Goal: Task Accomplishment & Management: Manage account settings

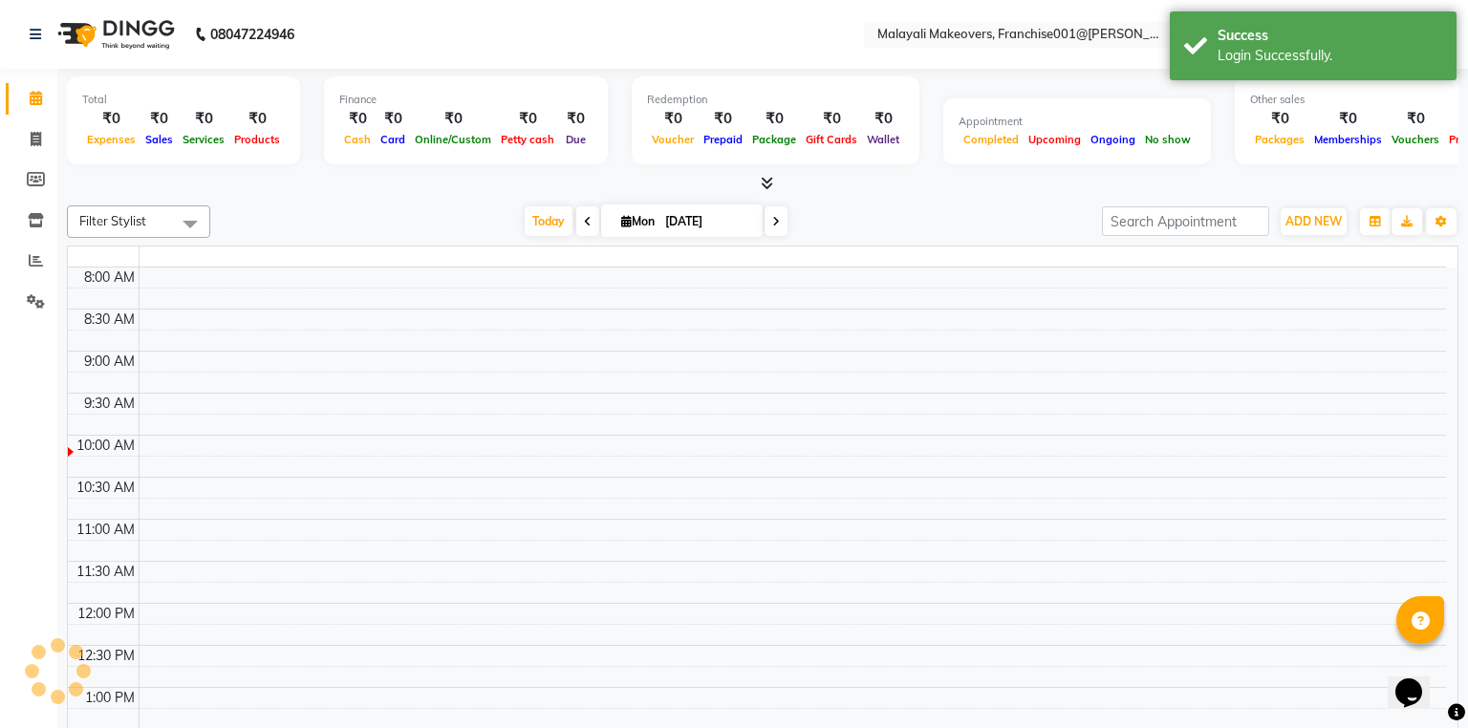
select select "en"
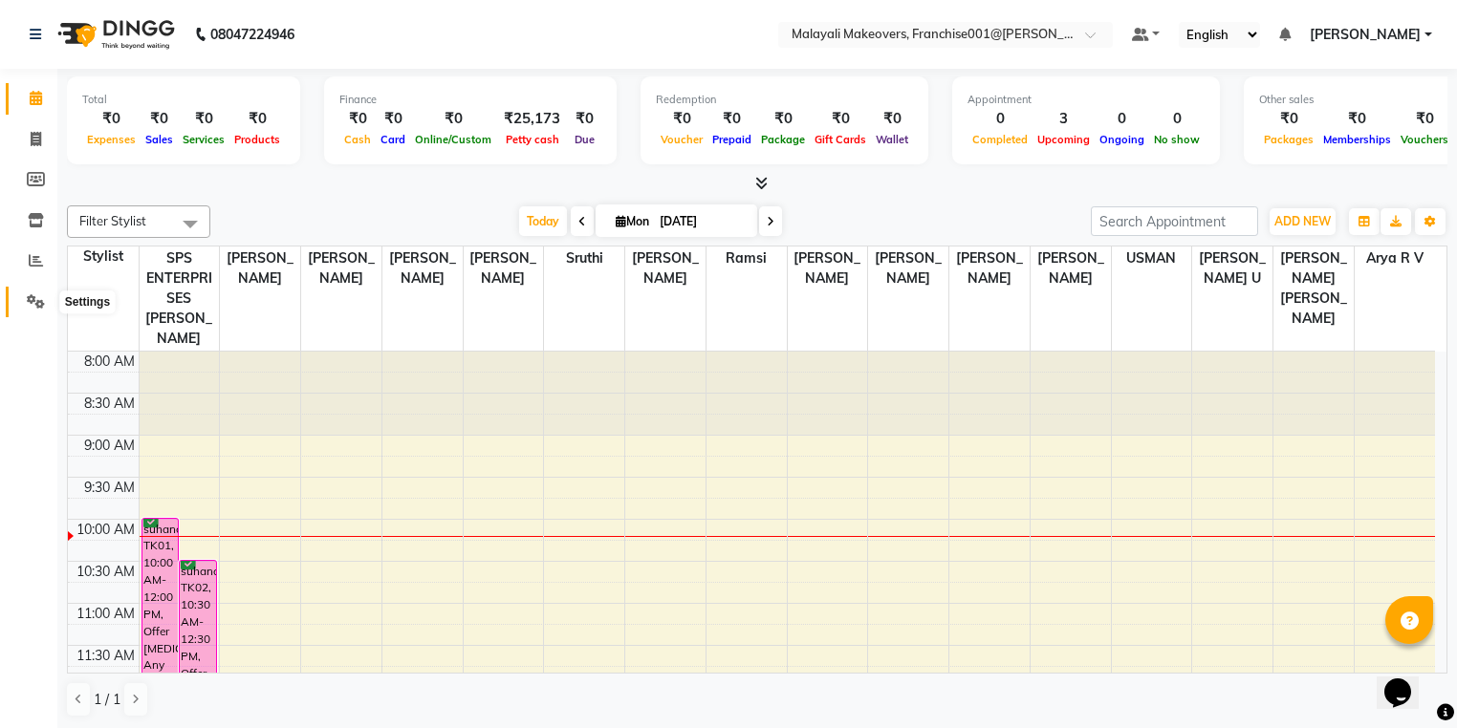
click at [34, 296] on icon at bounding box center [36, 301] width 18 height 14
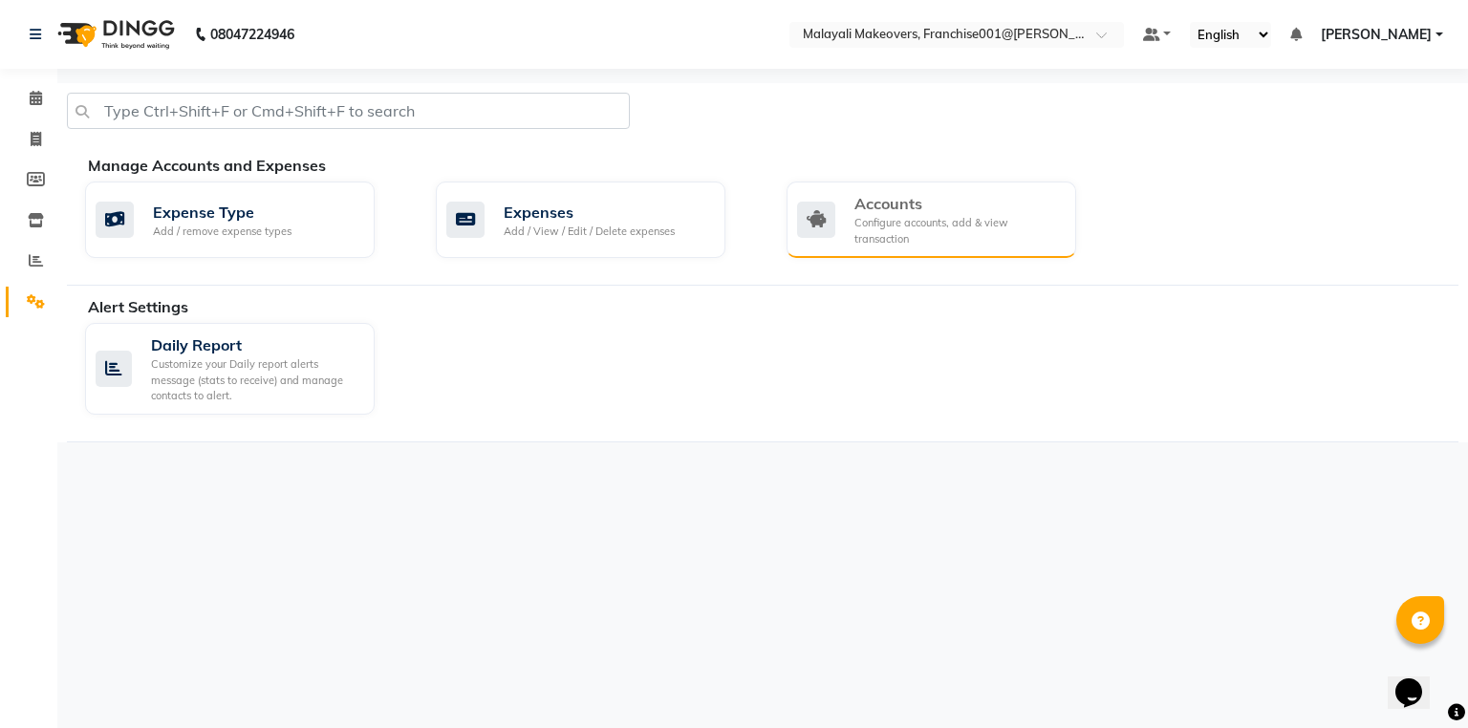
click at [967, 202] on div "Accounts" at bounding box center [957, 203] width 206 height 23
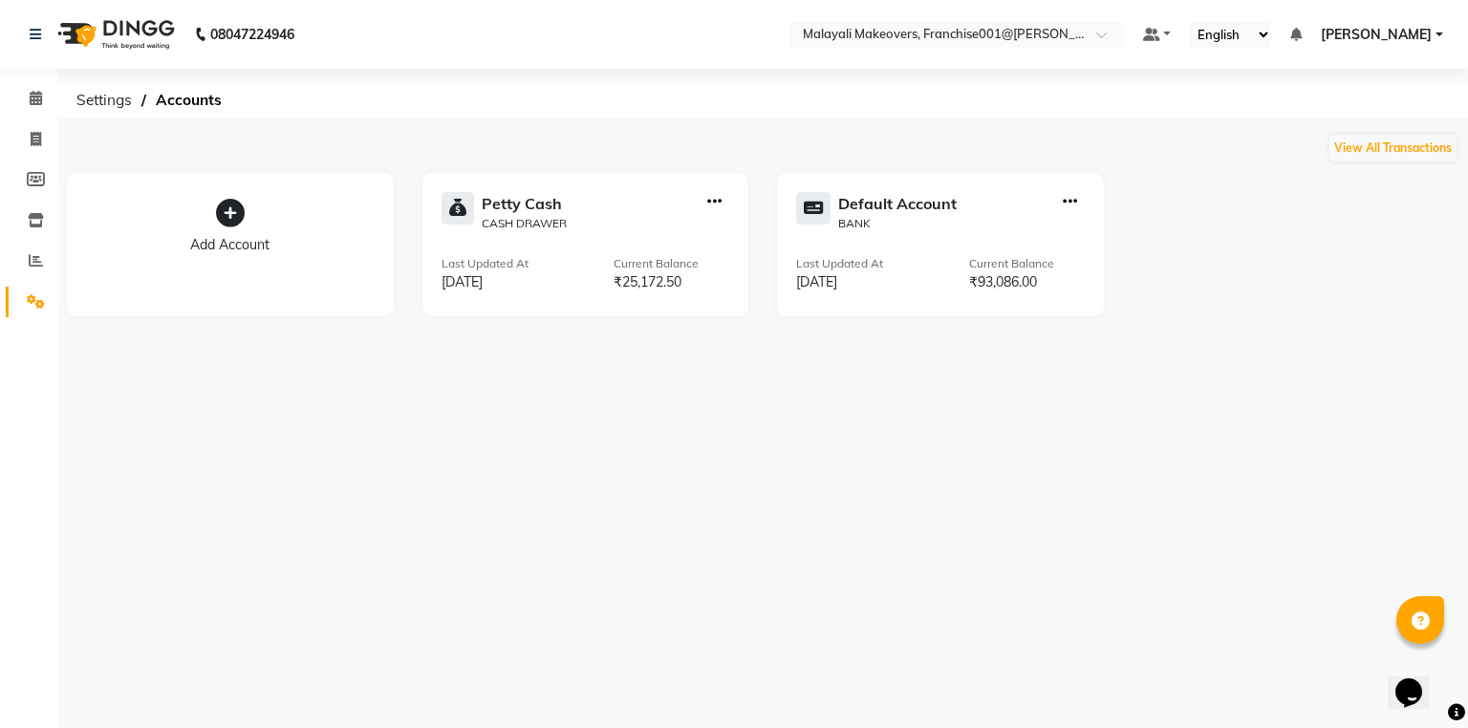
click at [704, 199] on div at bounding box center [715, 212] width 30 height 40
click at [714, 202] on icon "button" at bounding box center [714, 202] width 14 height 1
click at [717, 133] on div "Create Transfer" at bounding box center [715, 138] width 101 height 20
select select "internal transfer"
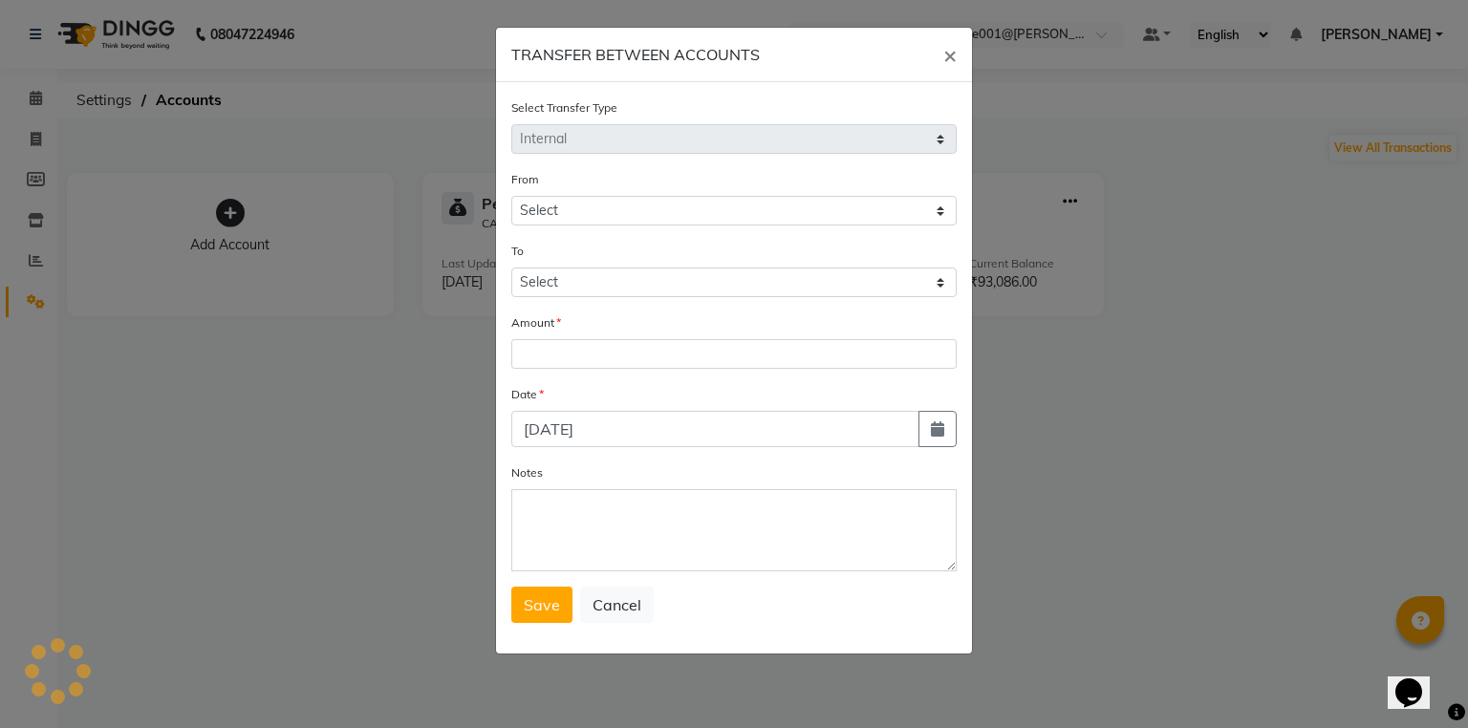
select select "5339"
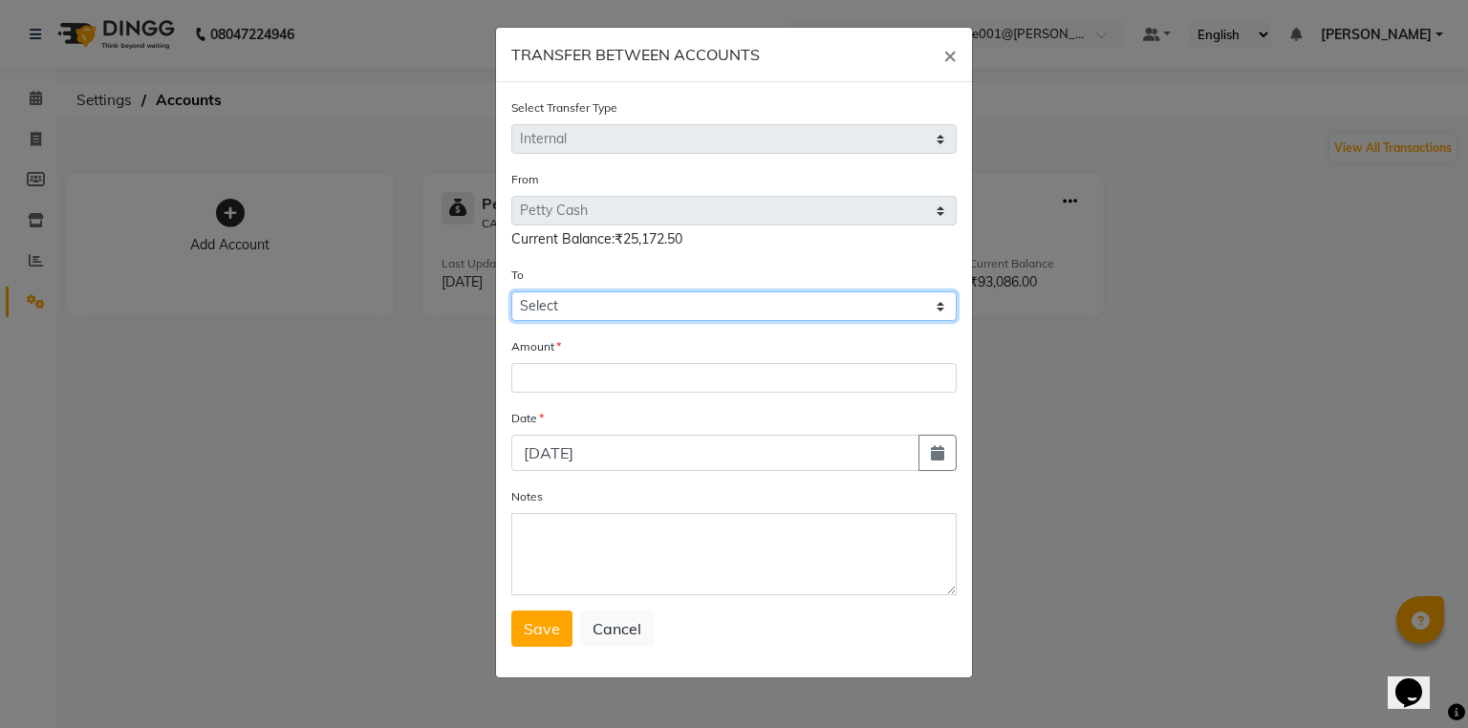
drag, startPoint x: 649, startPoint y: 319, endPoint x: 646, endPoint y: 340, distance: 21.2
click at [646, 340] on form "Select Transfer Type Select Direct Internal From Select [PERSON_NAME] Cash Defa…" at bounding box center [733, 372] width 445 height 550
select select "5340"
click at [511, 294] on select "Select [PERSON_NAME] Cash Default Account" at bounding box center [733, 307] width 445 height 30
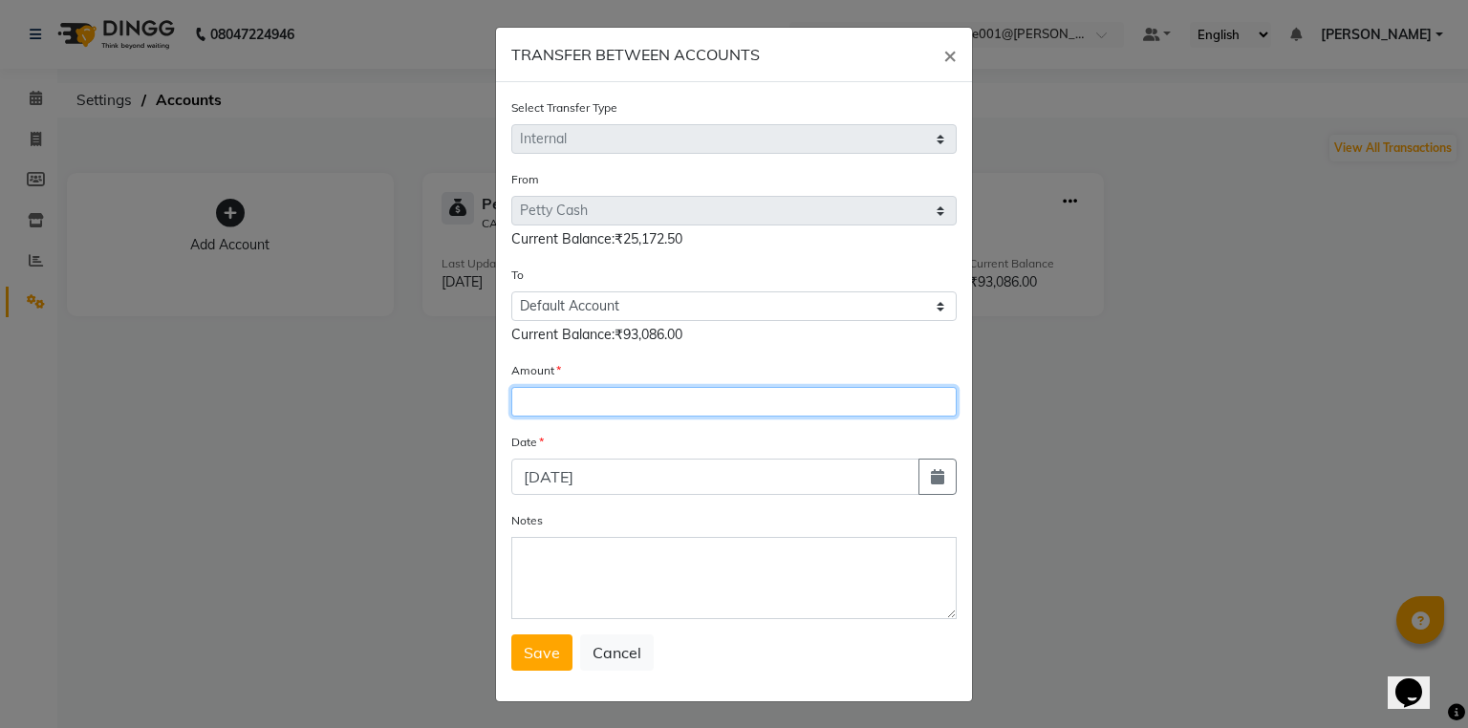
click at [623, 401] on input "number" at bounding box center [733, 402] width 445 height 30
type input "14514"
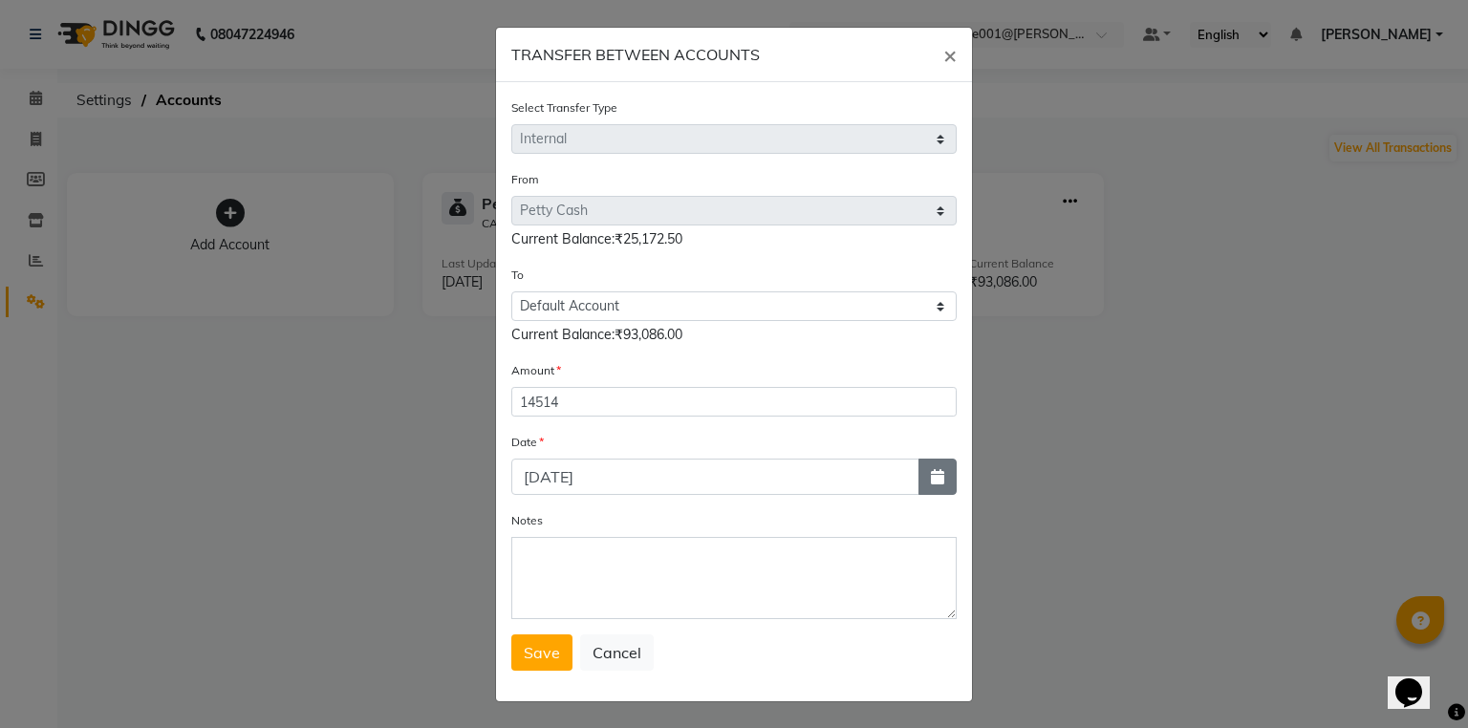
click at [922, 481] on button "button" at bounding box center [938, 477] width 38 height 36
select select "9"
select select "2025"
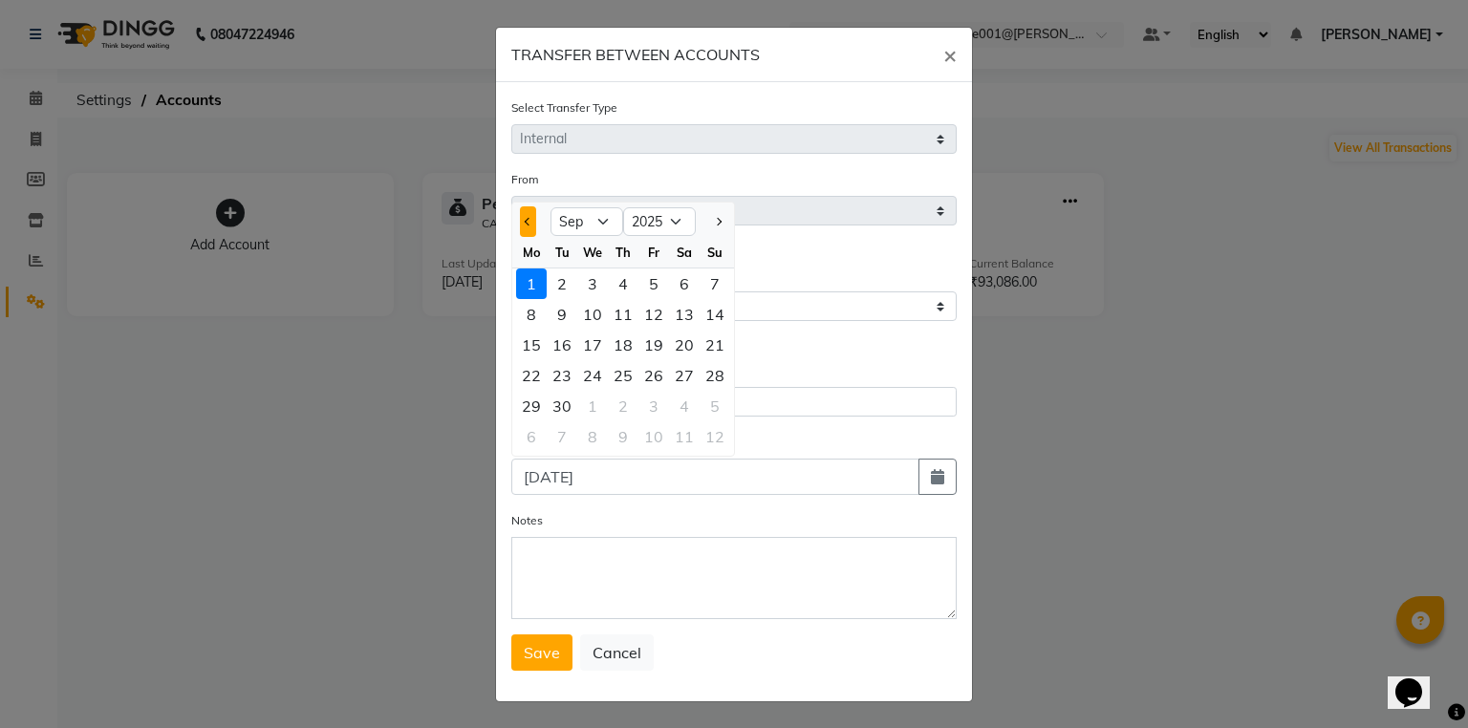
click at [524, 235] on button "Previous month" at bounding box center [528, 221] width 16 height 31
select select "8"
click at [679, 420] on div "30" at bounding box center [684, 406] width 31 height 31
type input "[DATE]"
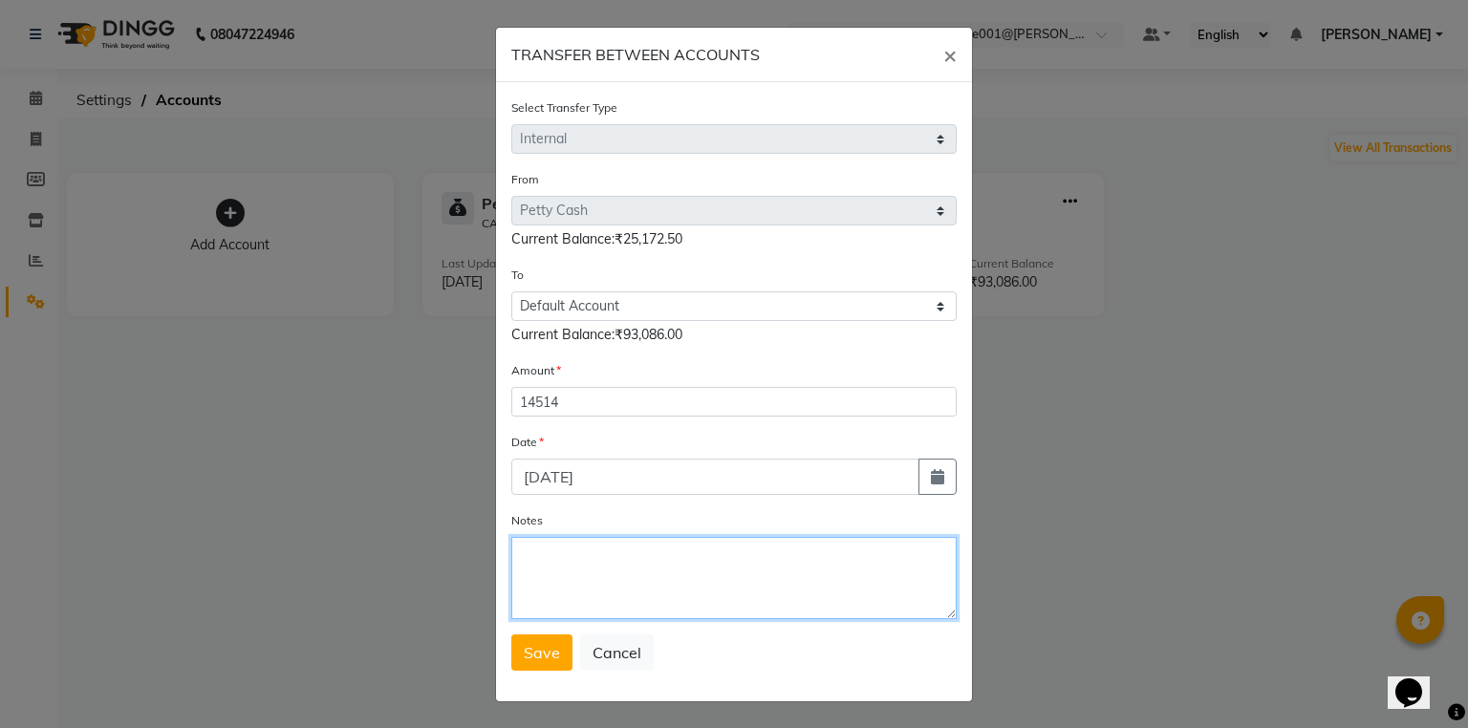
click at [648, 577] on textarea "Notes" at bounding box center [733, 578] width 445 height 82
type textarea "transfer to stlmnt"
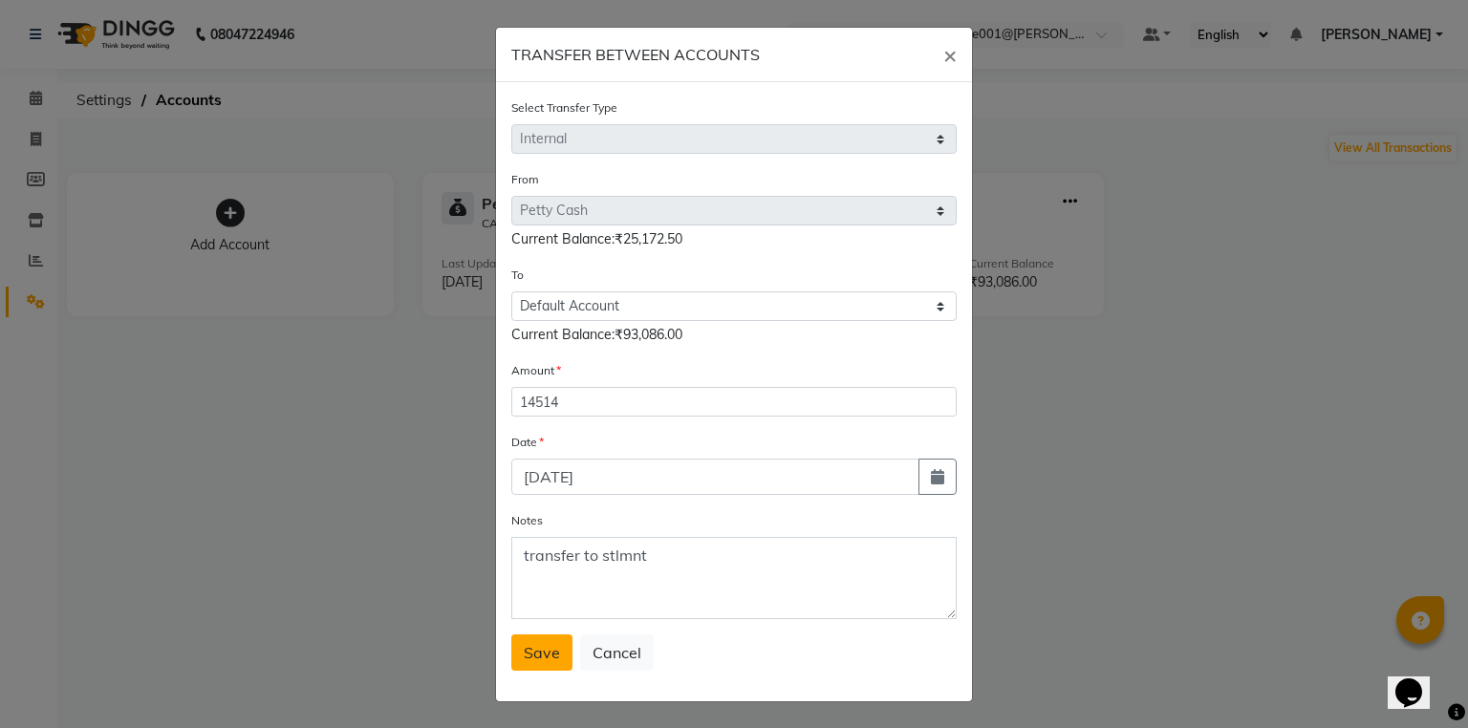
click at [545, 657] on span "Save" at bounding box center [542, 652] width 36 height 19
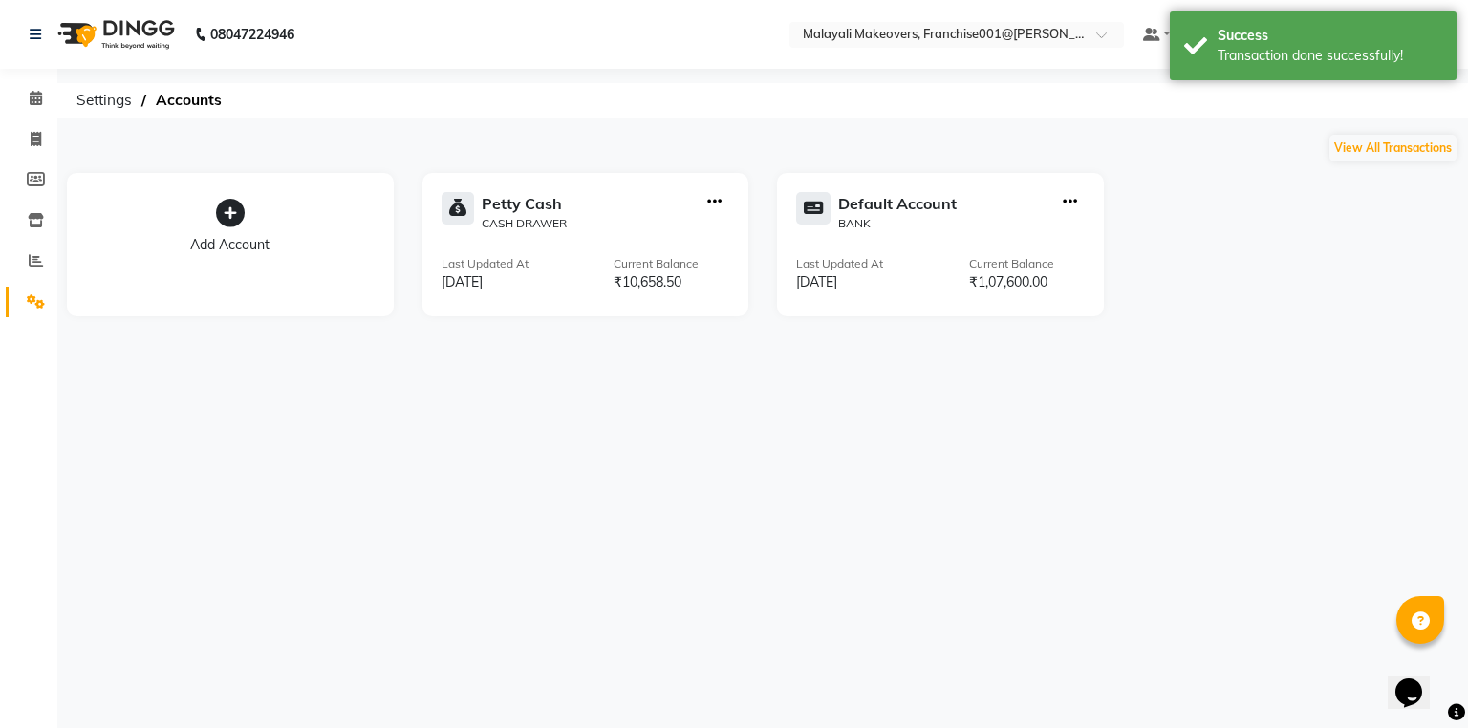
click at [1072, 202] on icon "button" at bounding box center [1070, 202] width 14 height 1
click at [1074, 106] on div "Add Transaction" at bounding box center [1070, 114] width 101 height 20
select select "direct"
select select "5340"
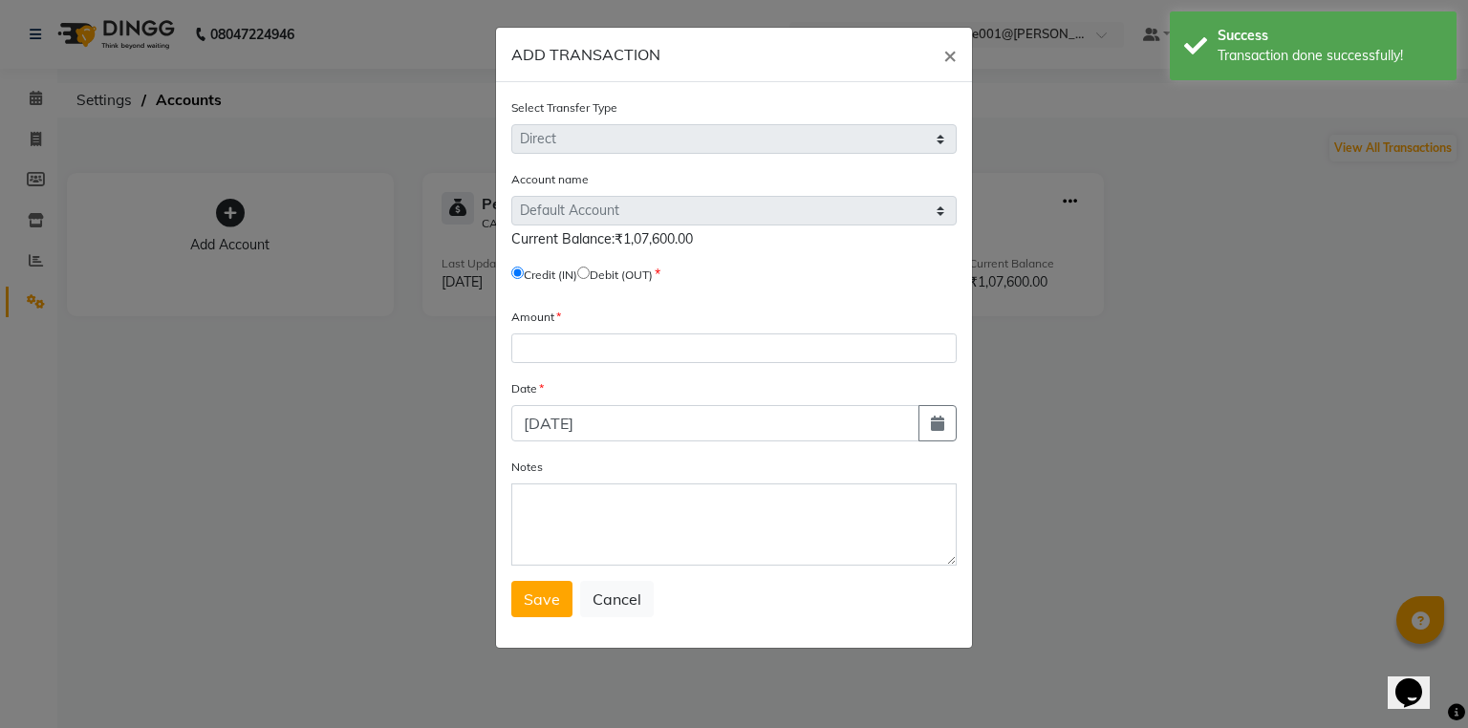
click at [589, 271] on input "radio" at bounding box center [583, 273] width 12 height 12
radio input "true"
click at [595, 335] on div "Amount" at bounding box center [733, 335] width 445 height 56
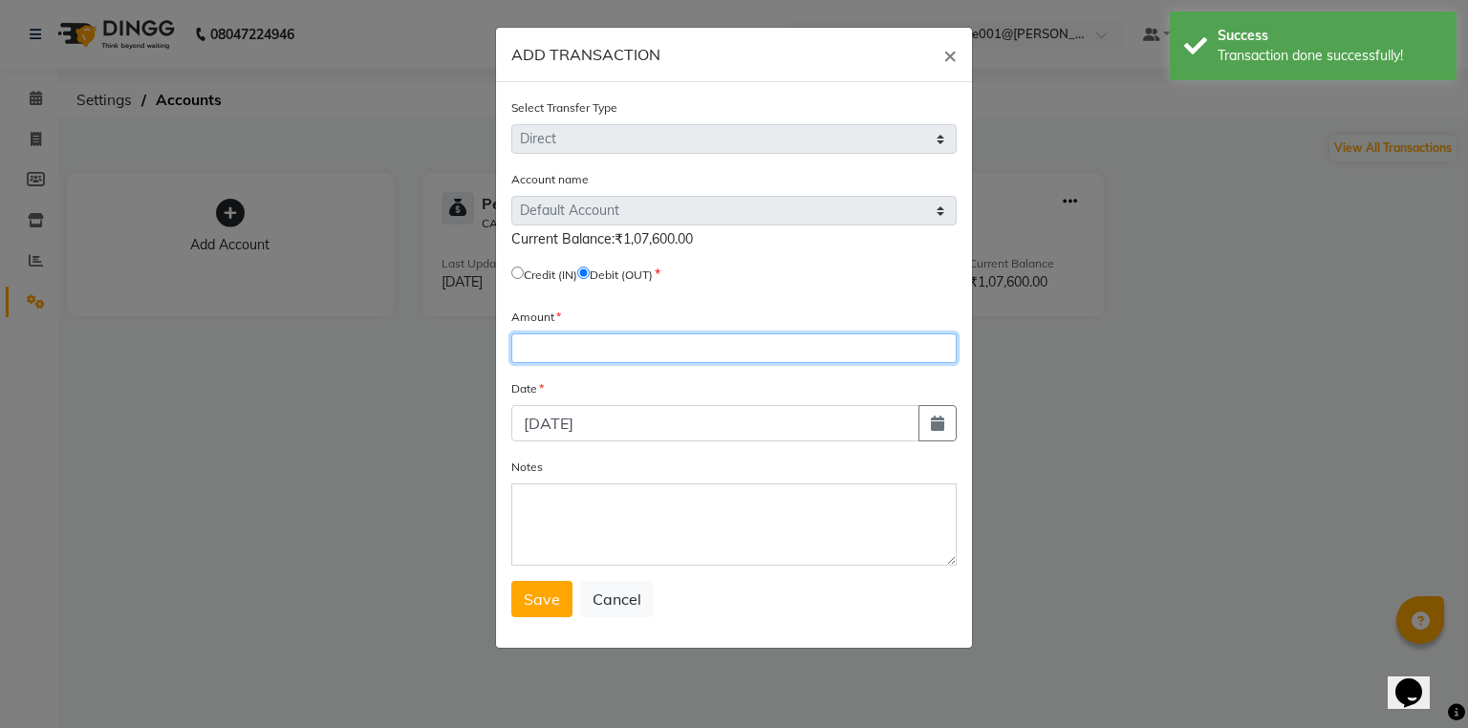
click at [594, 356] on input "number" at bounding box center [733, 349] width 445 height 30
type input "95000"
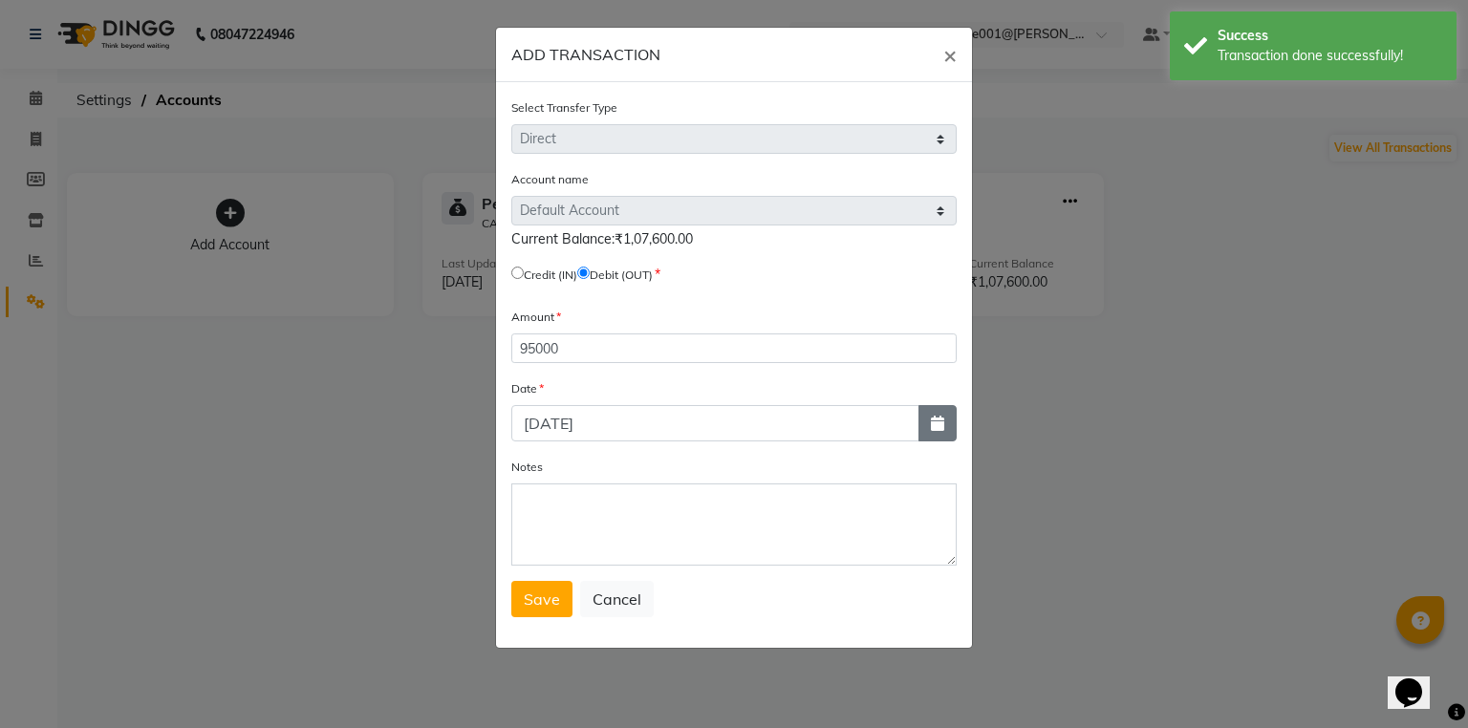
click at [948, 440] on button "button" at bounding box center [938, 423] width 38 height 36
select select "9"
select select "2025"
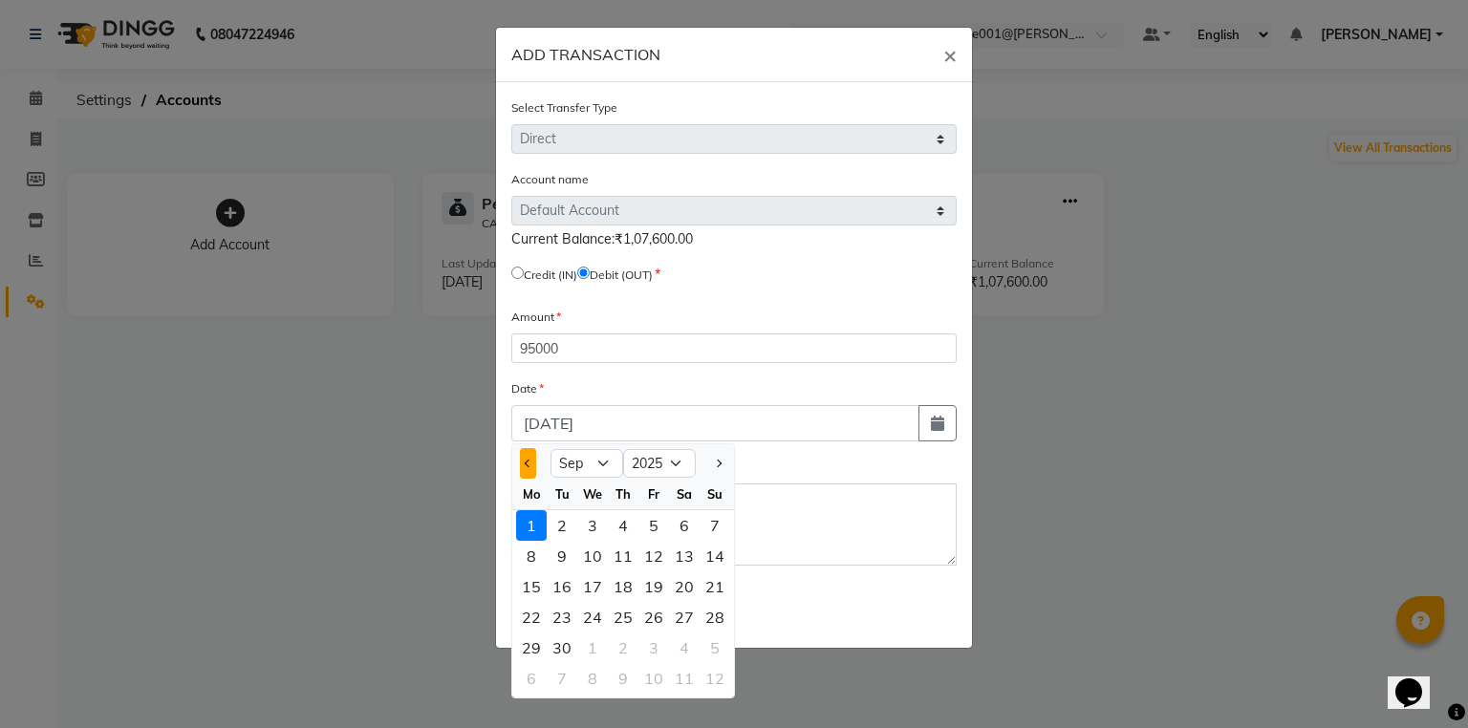
click at [532, 462] on button "Previous month" at bounding box center [528, 463] width 16 height 31
select select "8"
click at [677, 653] on div "30" at bounding box center [684, 648] width 31 height 31
type input "[DATE]"
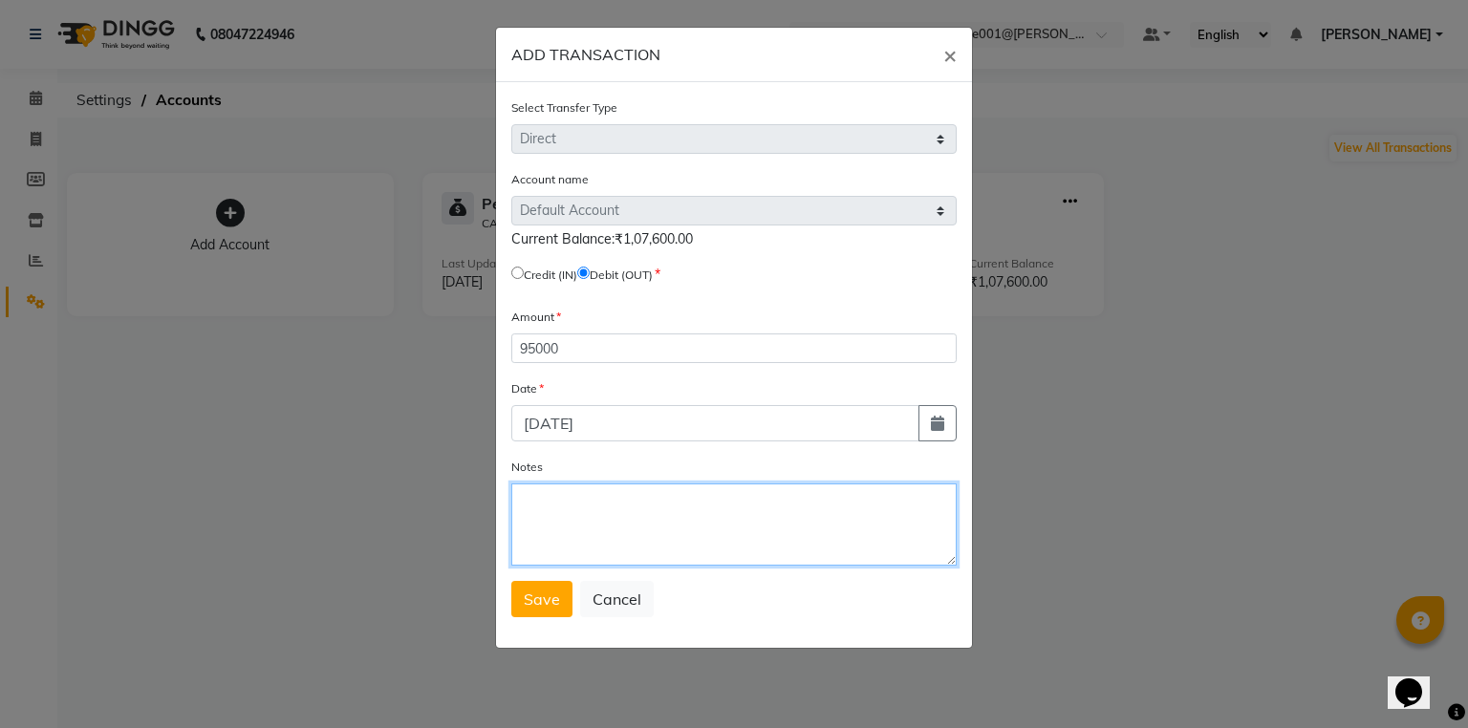
click at [703, 551] on textarea "Notes" at bounding box center [733, 525] width 445 height 82
type textarea "stld to [PERSON_NAME]"
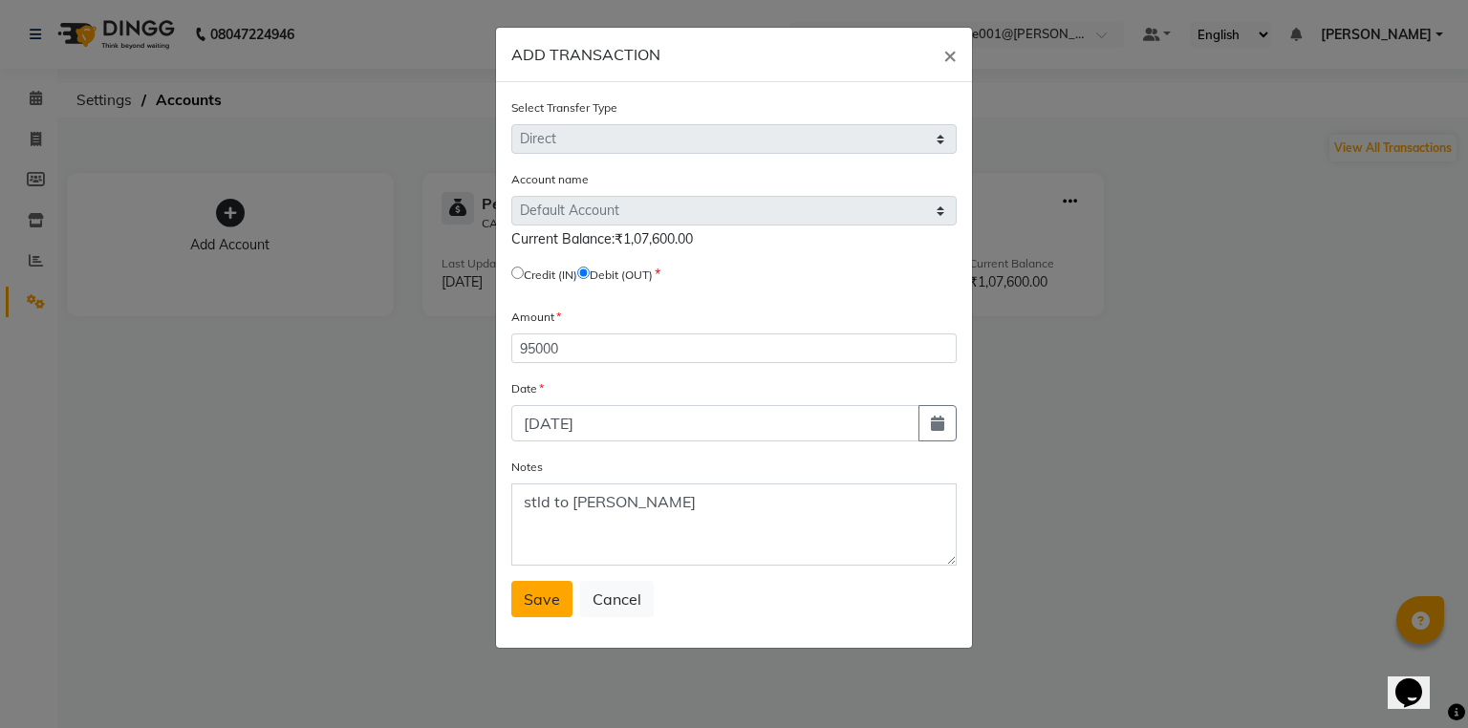
click at [543, 607] on span "Save" at bounding box center [542, 599] width 36 height 19
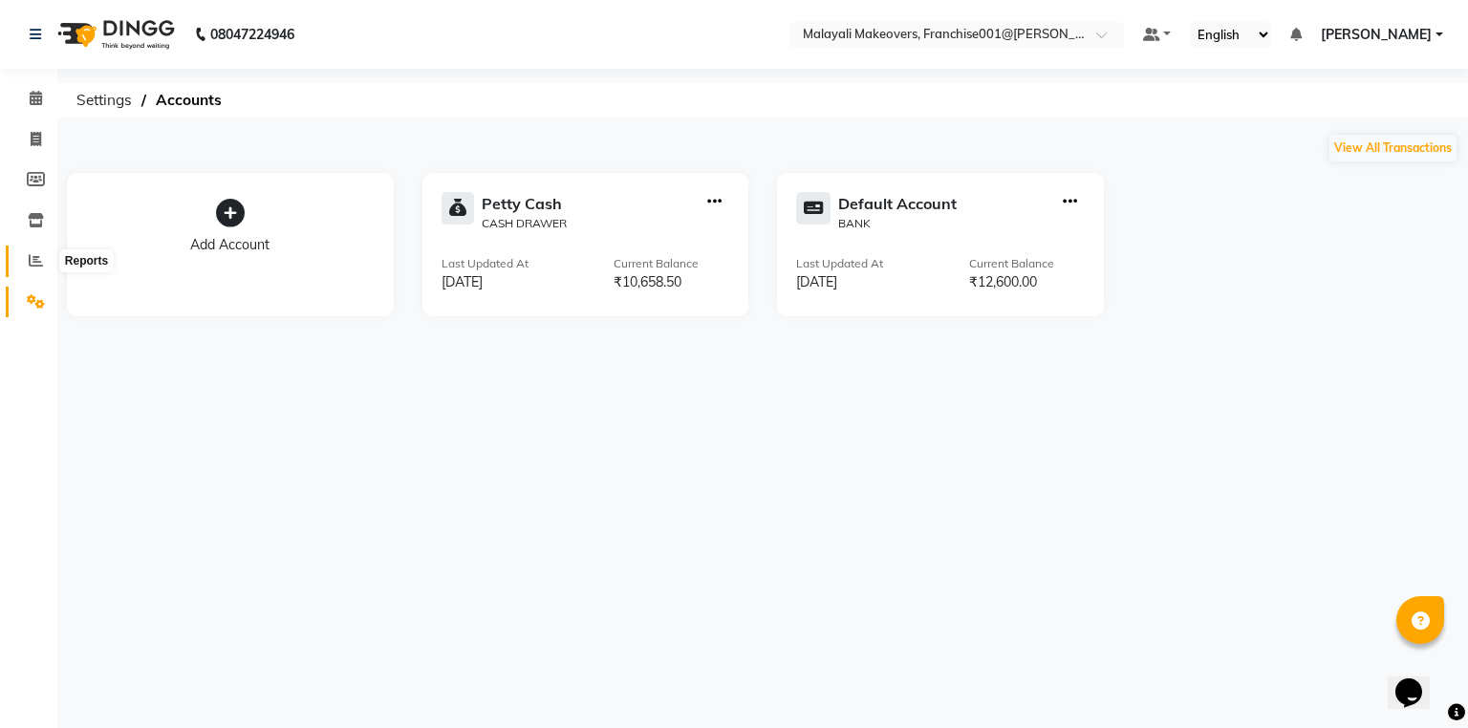
click at [36, 264] on icon at bounding box center [36, 260] width 14 height 14
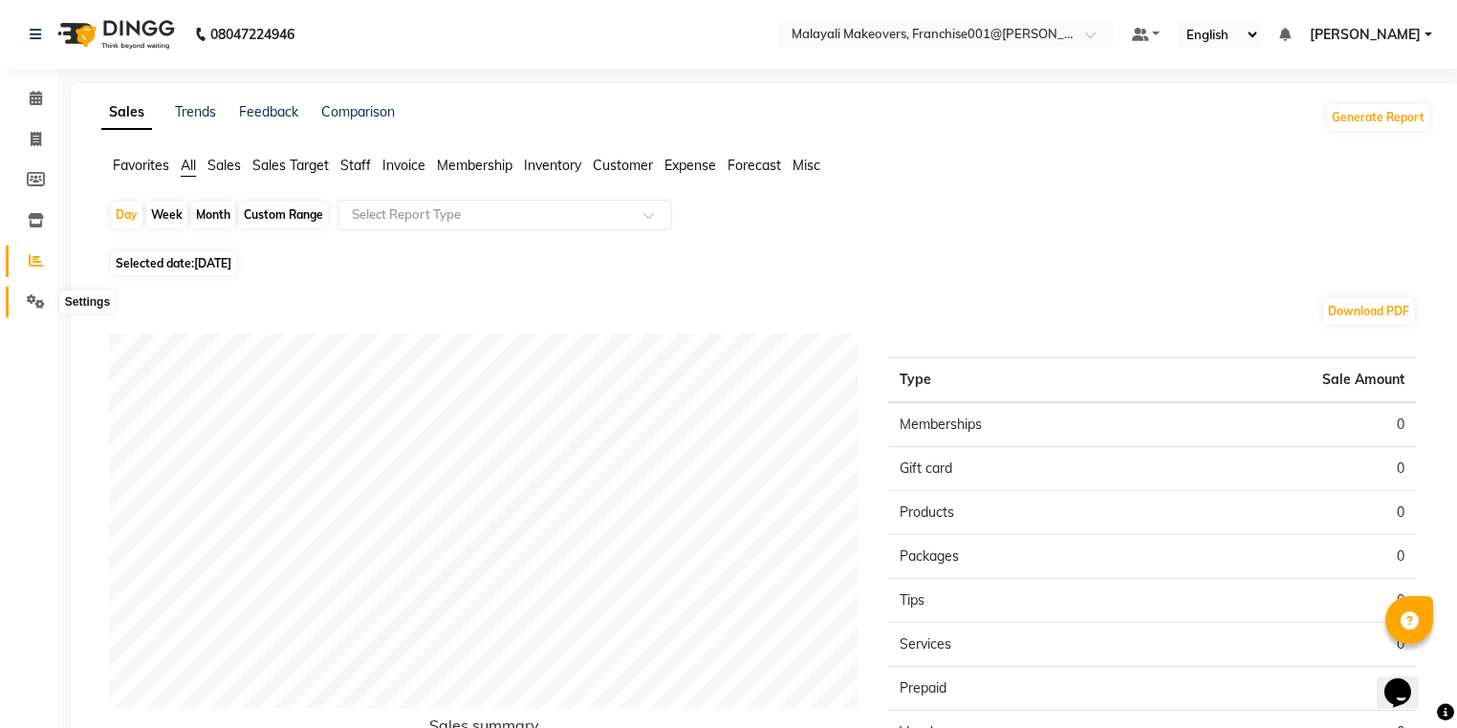
click at [35, 301] on icon at bounding box center [36, 301] width 18 height 14
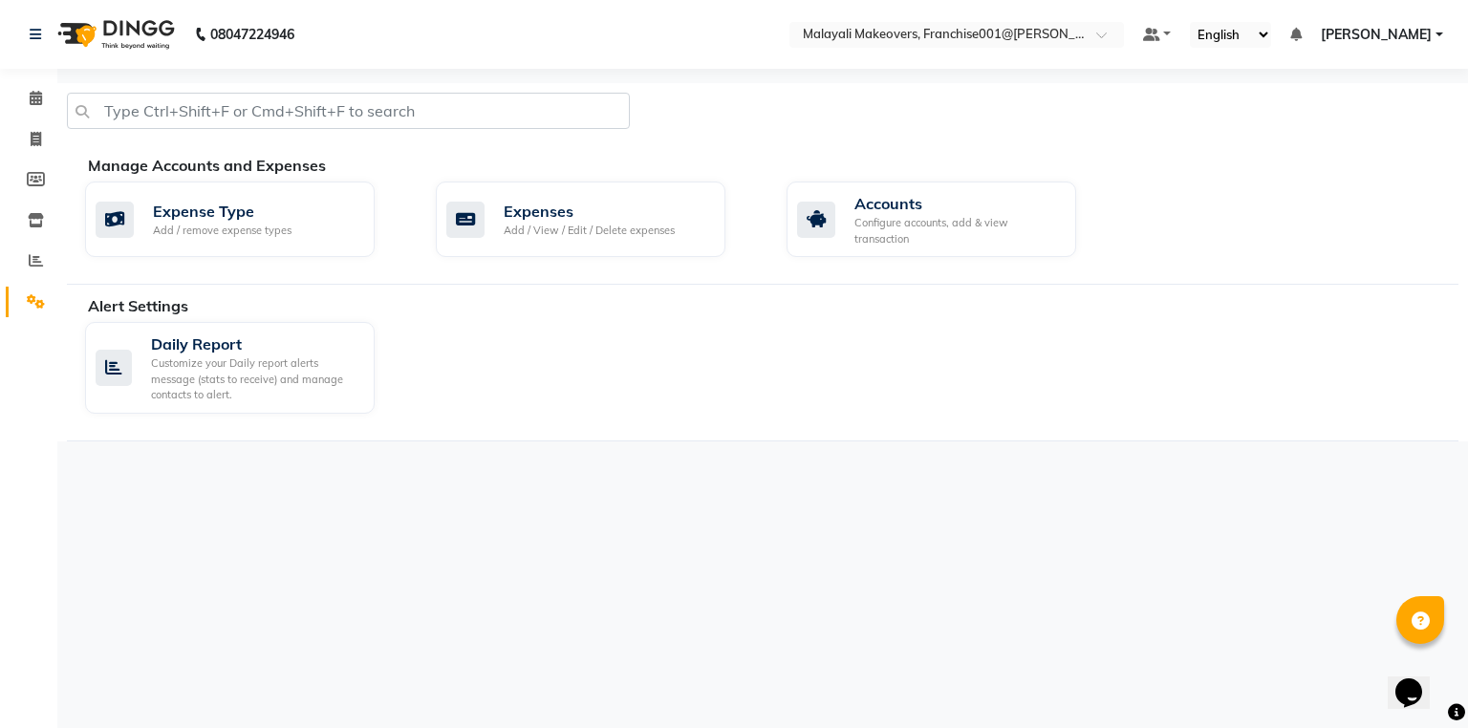
click at [32, 287] on link "Settings" at bounding box center [29, 303] width 46 height 32
click at [38, 267] on icon at bounding box center [36, 260] width 14 height 14
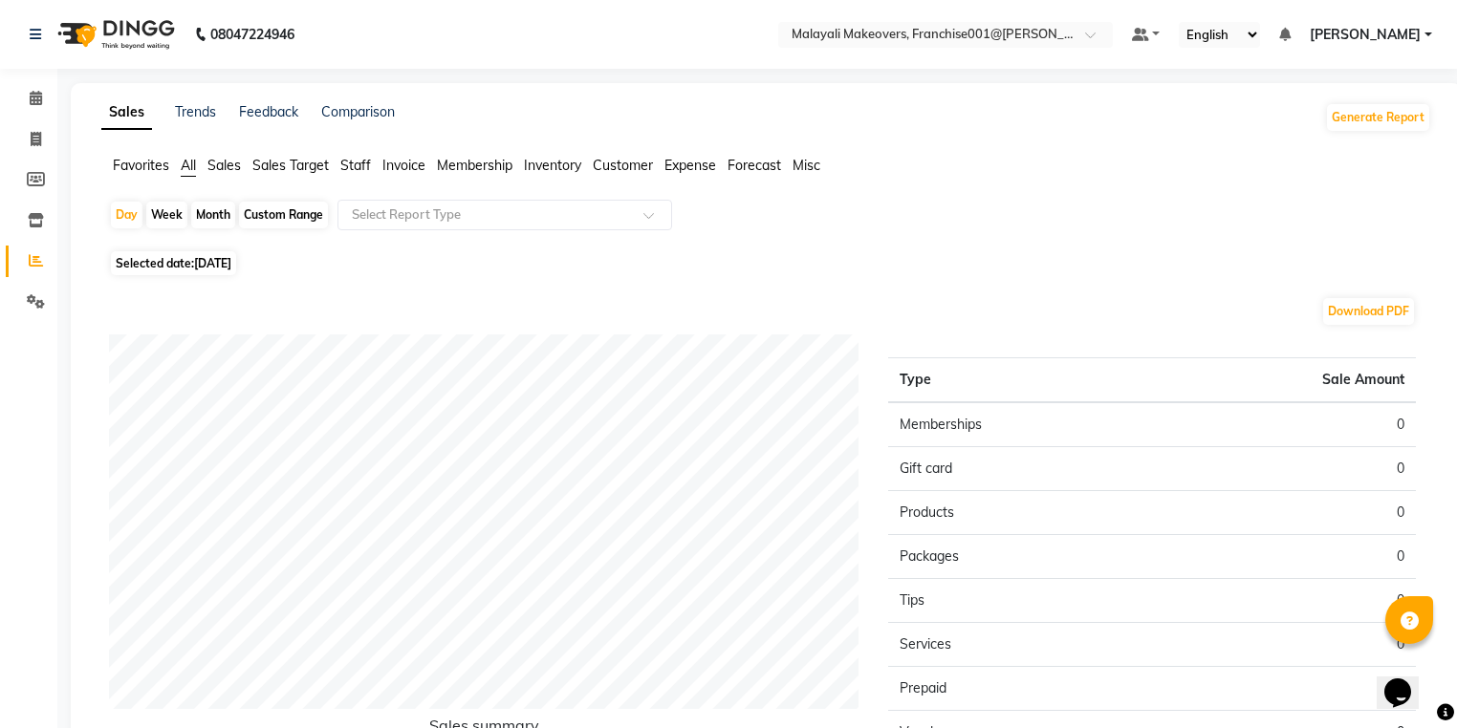
click at [1397, 39] on span "[PERSON_NAME]" at bounding box center [1364, 35] width 111 height 20
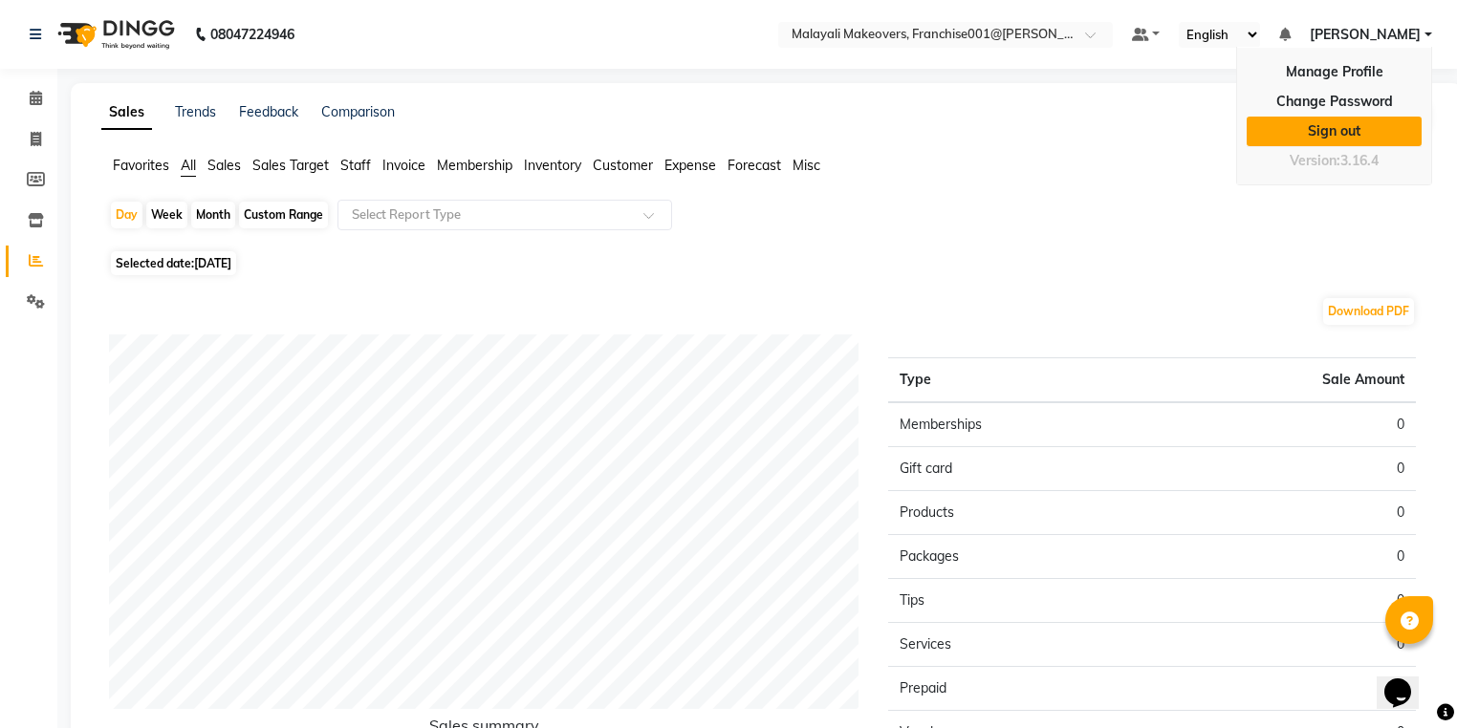
click at [1370, 125] on link "Sign out" at bounding box center [1333, 132] width 175 height 30
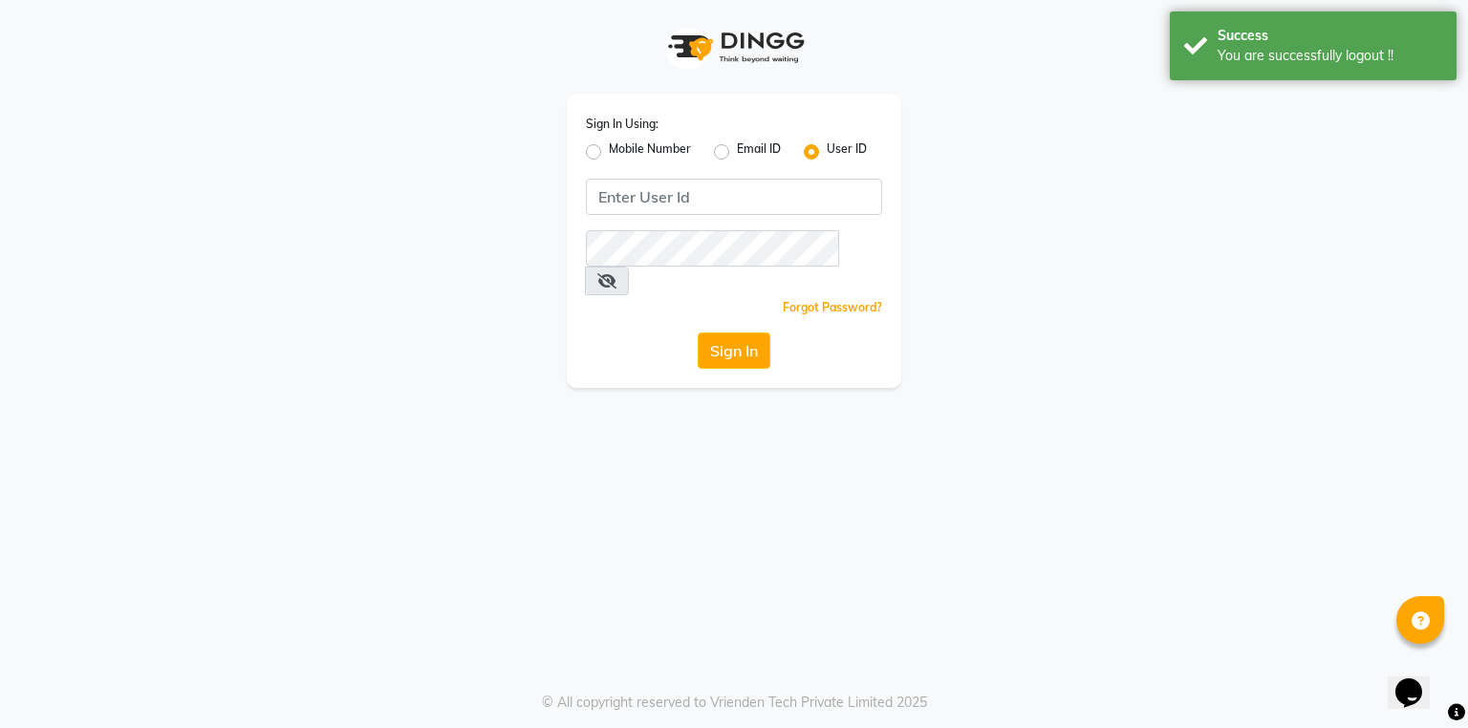
drag, startPoint x: 600, startPoint y: 149, endPoint x: 669, endPoint y: 192, distance: 81.2
click at [609, 149] on label "Mobile Number" at bounding box center [650, 152] width 82 height 23
click at [609, 149] on input "Mobile Number" at bounding box center [615, 147] width 12 height 12
radio input "true"
radio input "false"
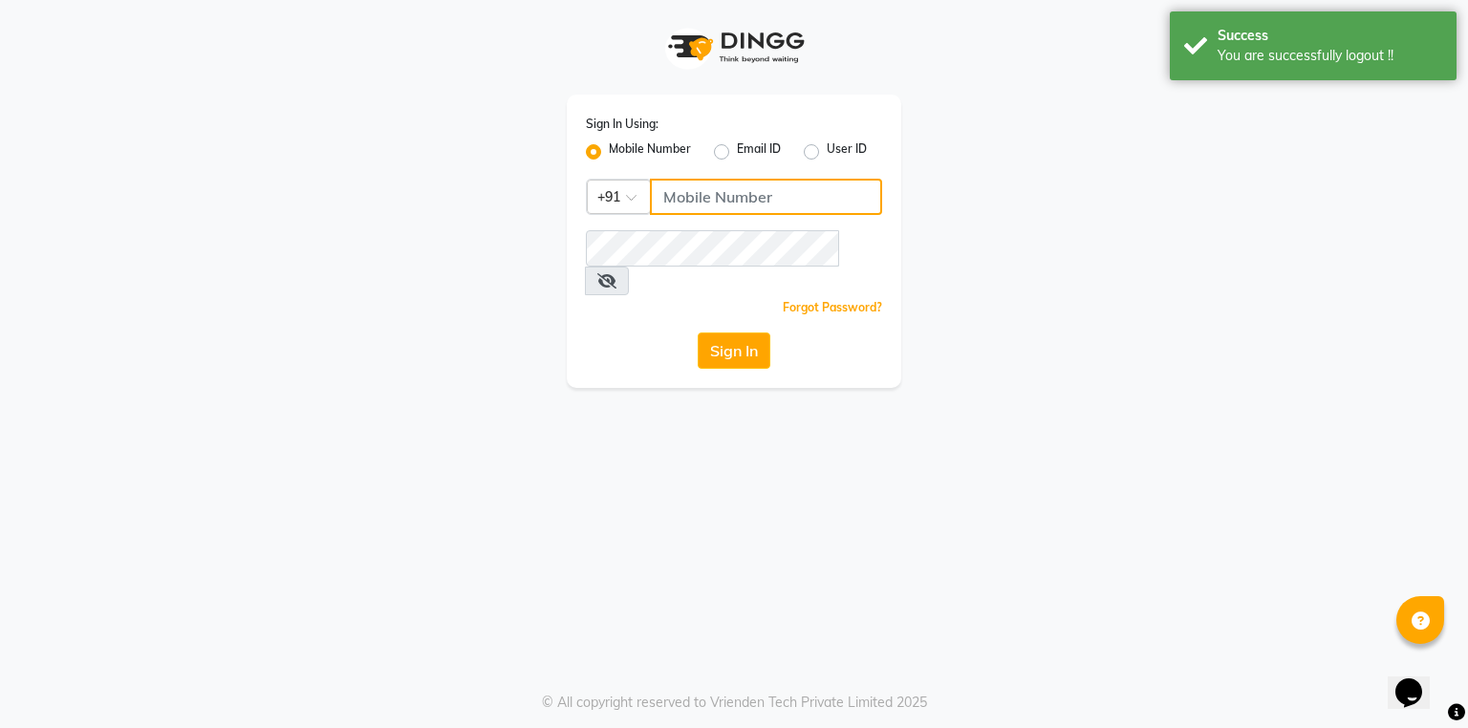
click at [732, 197] on input "Username" at bounding box center [766, 197] width 232 height 36
type input "7902668670"
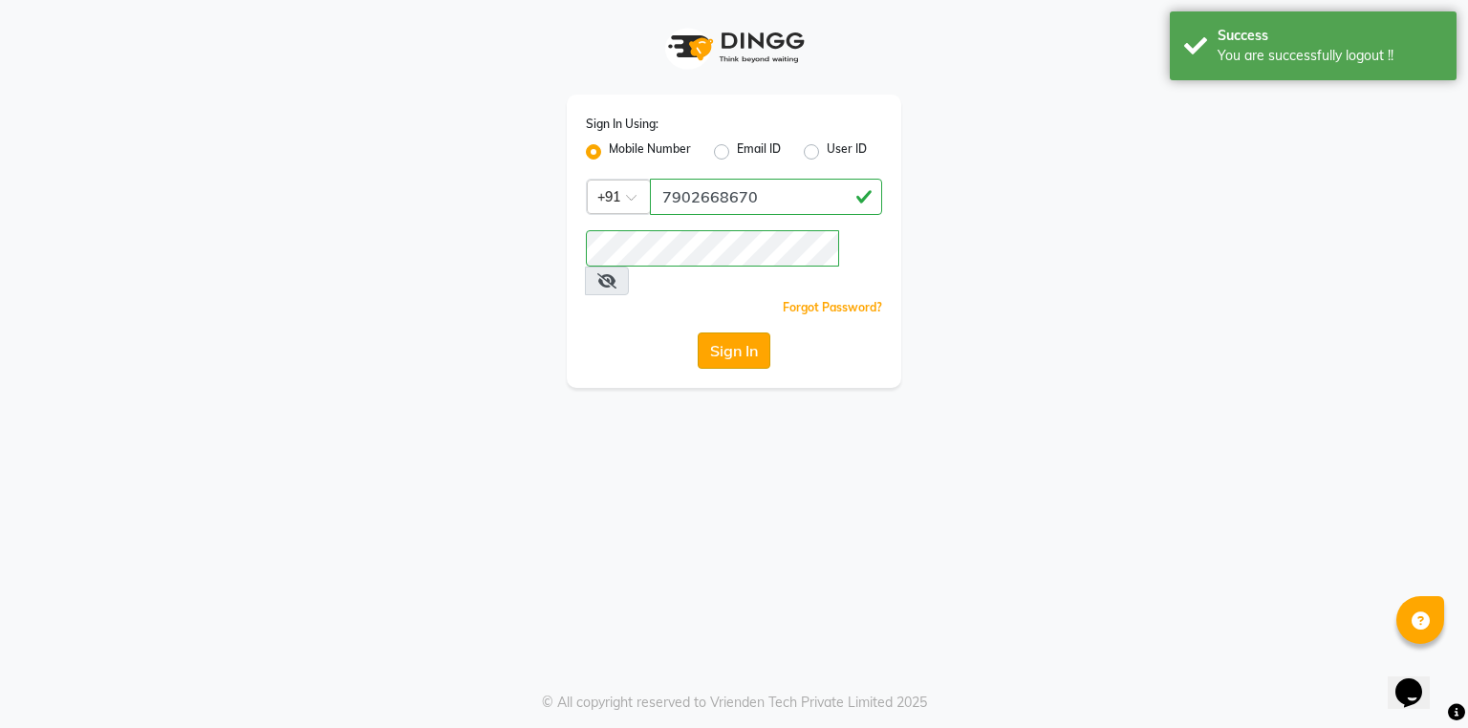
click at [765, 333] on button "Sign In" at bounding box center [734, 351] width 73 height 36
